Goal: Task Accomplishment & Management: Use online tool/utility

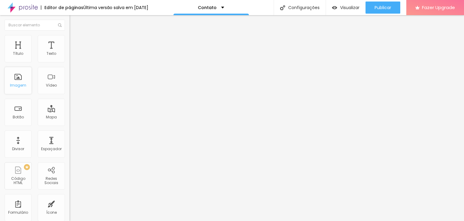
click at [15, 76] on div "Imagem" at bounding box center [18, 80] width 27 height 27
click at [355, 8] on span "Visualizar" at bounding box center [349, 7] width 19 height 5
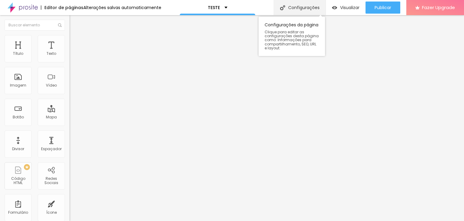
click at [305, 12] on div "Configurações" at bounding box center [300, 7] width 52 height 15
